Goal: Information Seeking & Learning: Learn about a topic

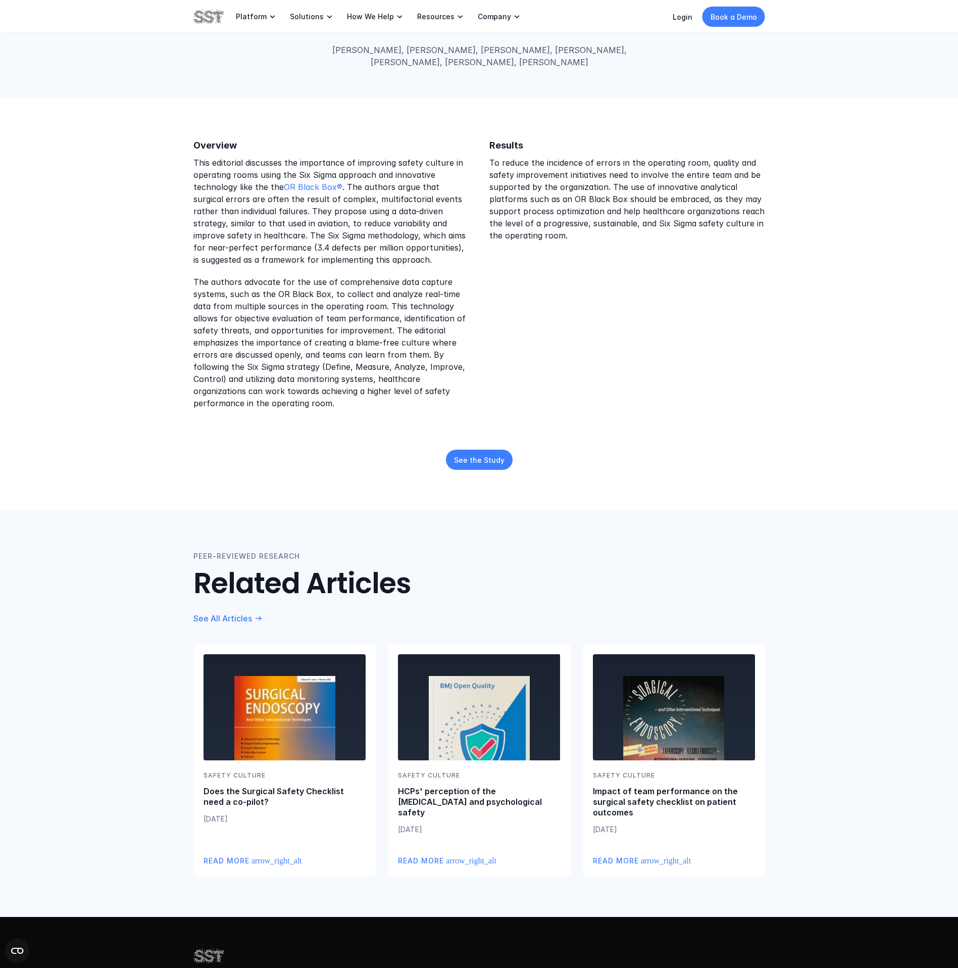
scroll to position [202, 0]
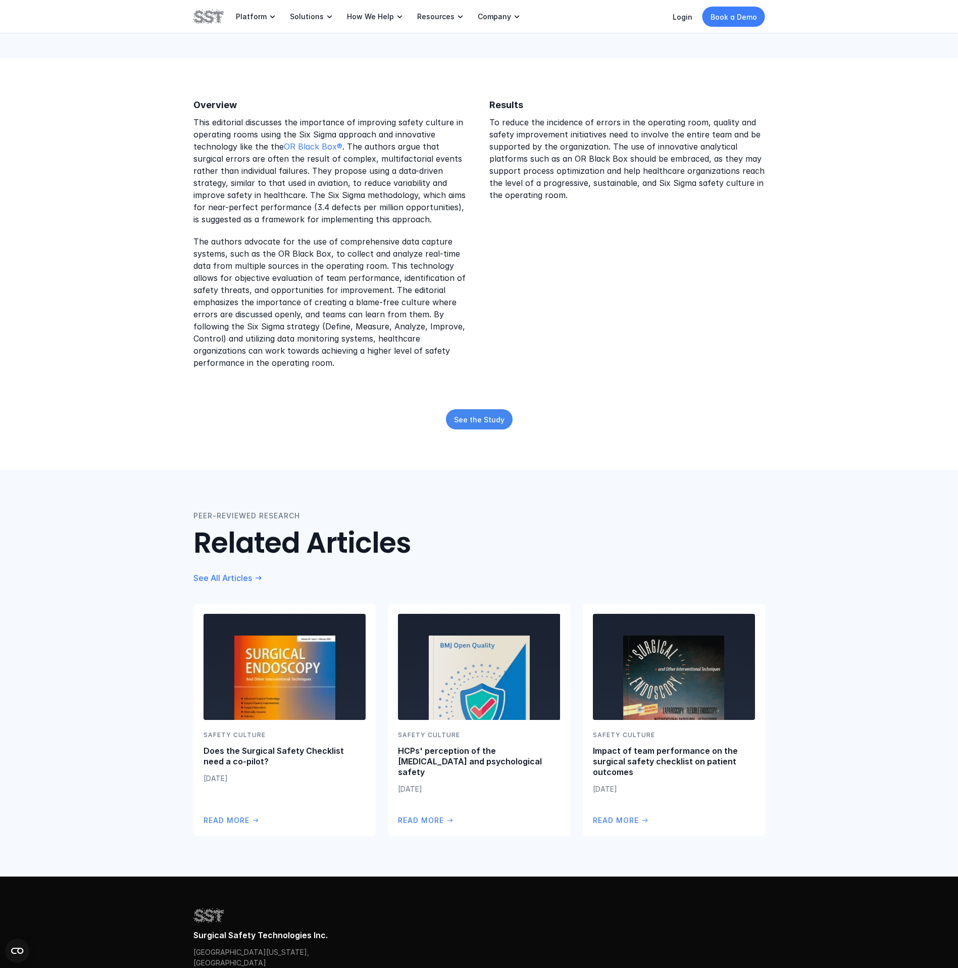
click at [498, 416] on p "See the Study" at bounding box center [479, 419] width 50 height 11
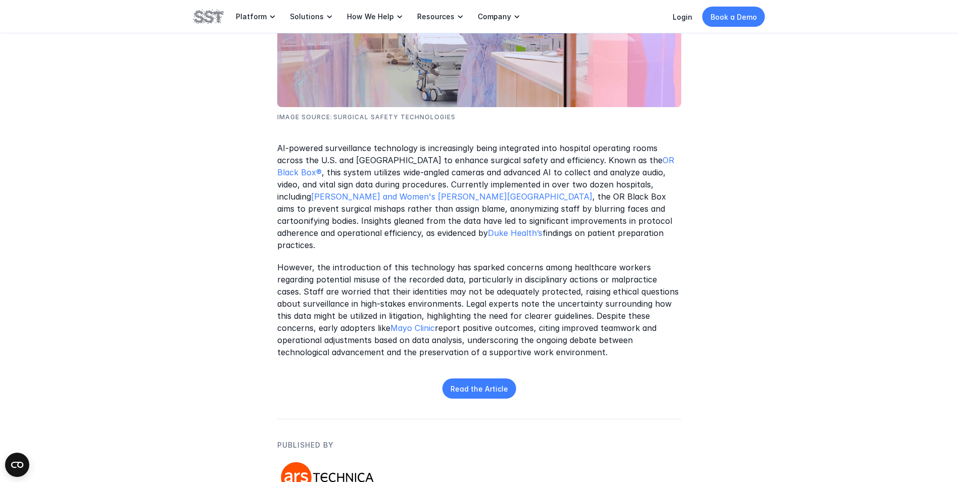
scroll to position [353, 0]
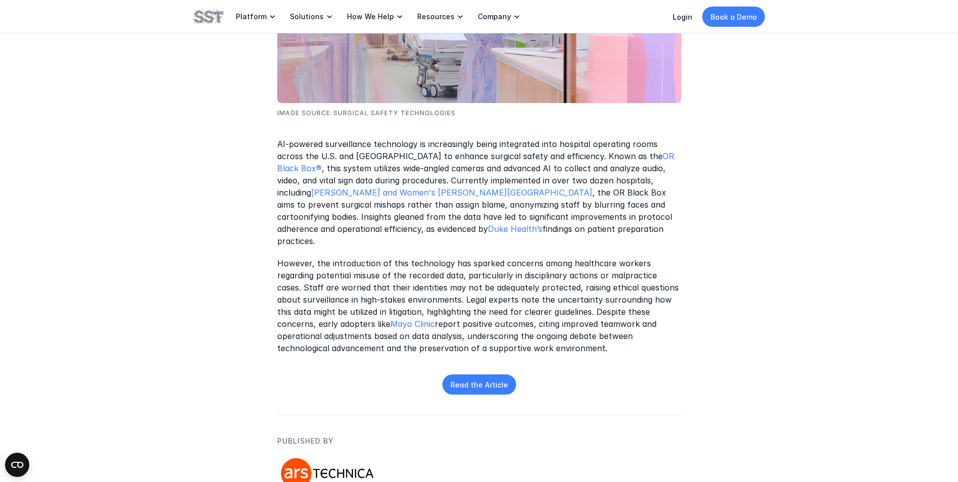
click at [461, 336] on p "However, the introduction of this technology has sparked concerns among healthc…" at bounding box center [479, 306] width 404 height 97
click at [474, 379] on p "Read the Article" at bounding box center [479, 384] width 58 height 11
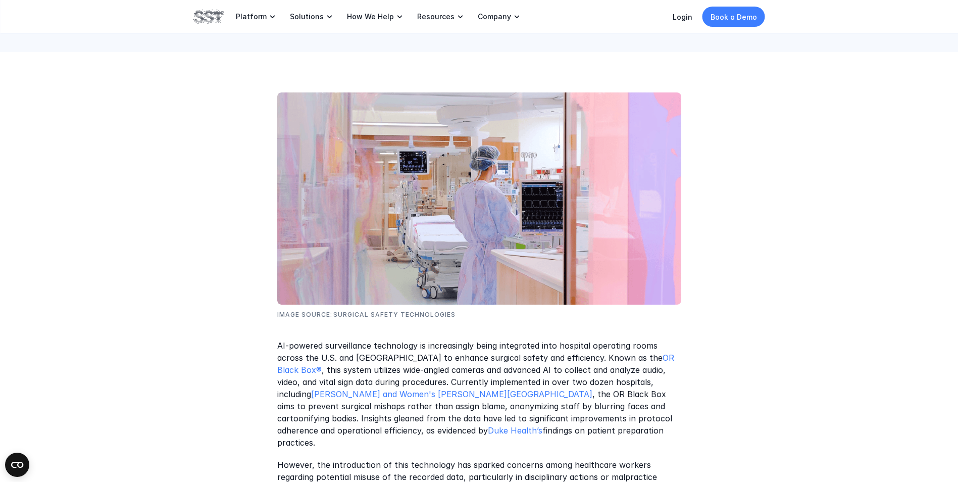
scroll to position [151, 0]
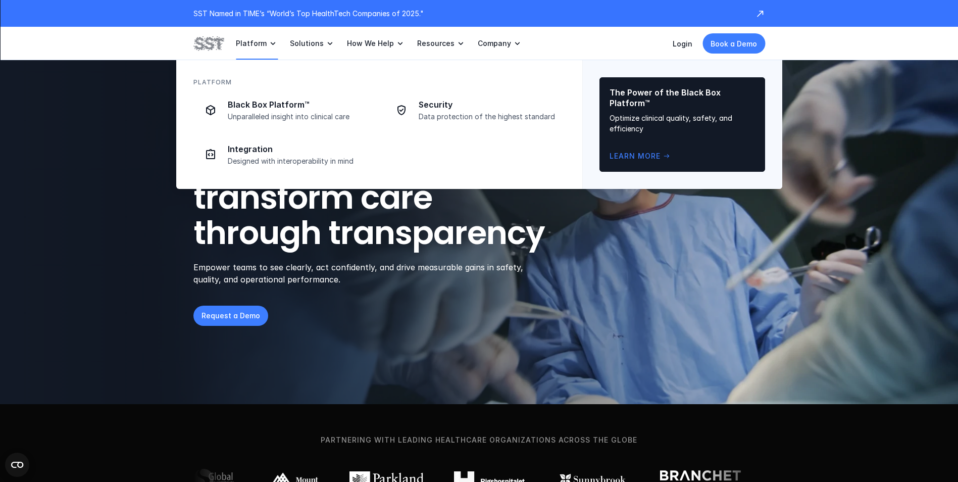
click at [268, 39] on icon at bounding box center [273, 43] width 10 height 10
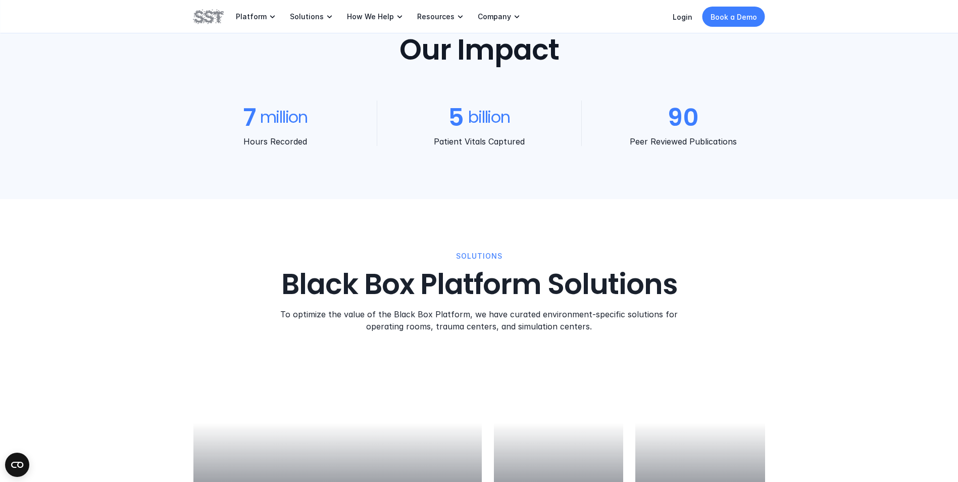
scroll to position [1111, 0]
